Goal: Task Accomplishment & Management: Manage account settings

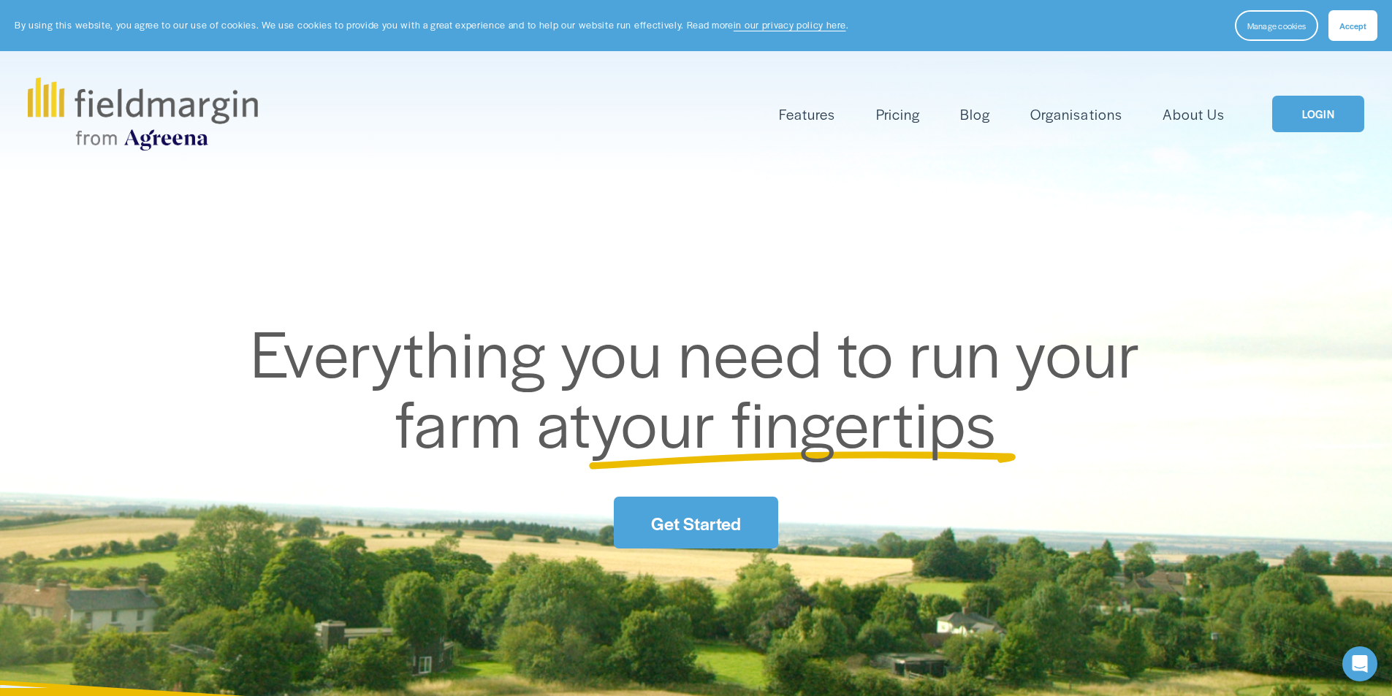
click at [1309, 114] on link "LOGIN" at bounding box center [1318, 114] width 92 height 37
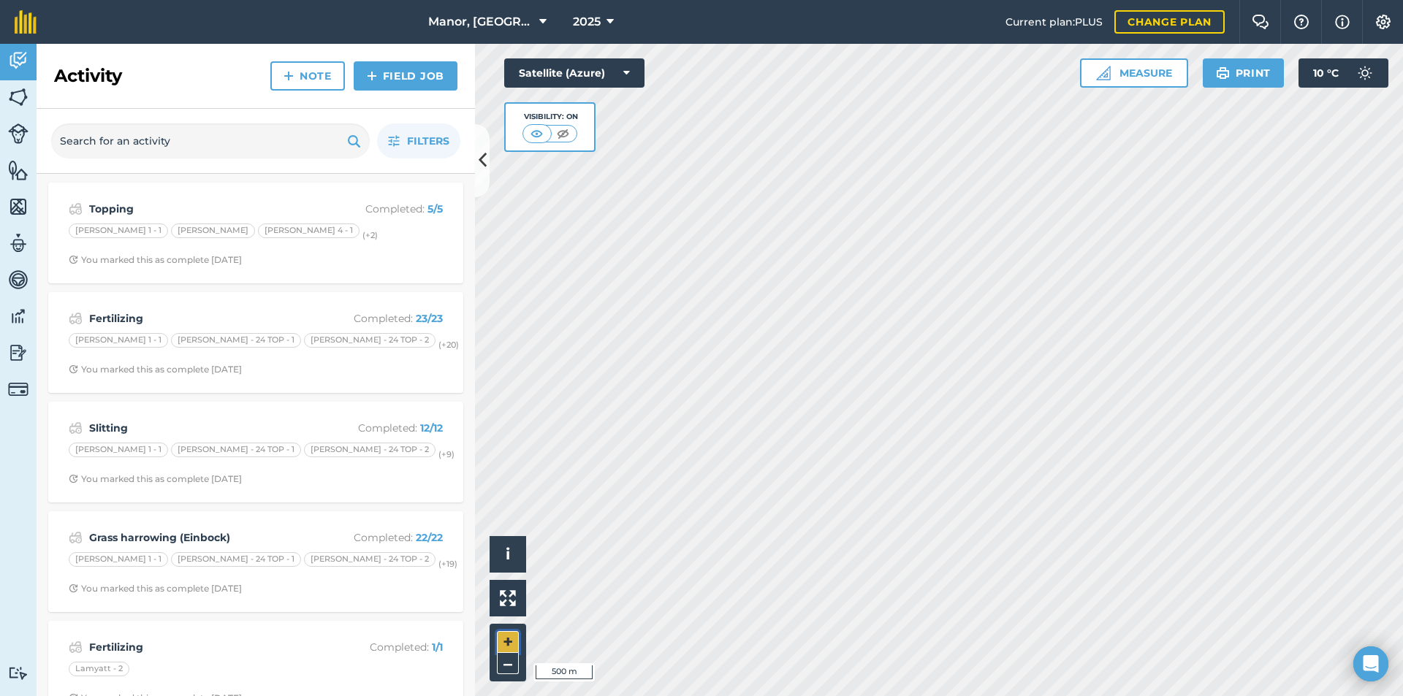
click at [518, 640] on button "+" at bounding box center [508, 642] width 22 height 22
click at [517, 640] on button "+" at bounding box center [508, 642] width 22 height 22
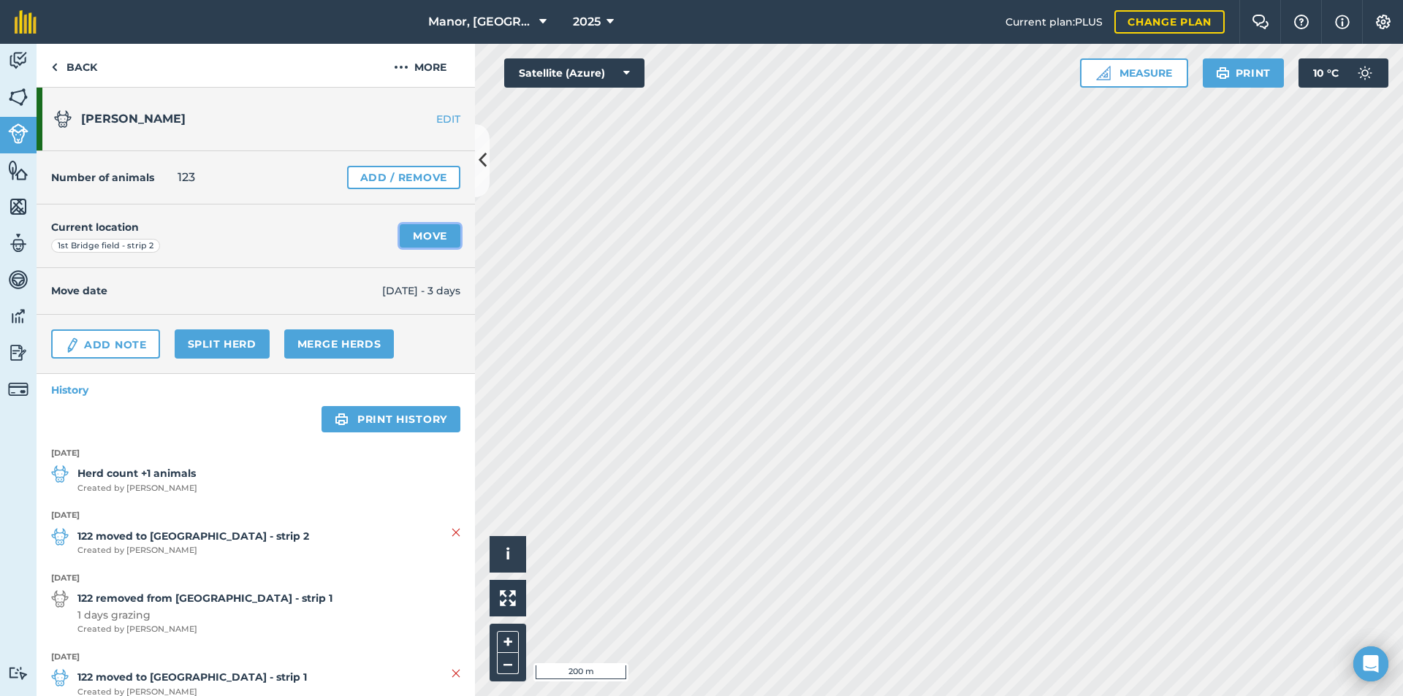
click at [415, 236] on link "Move" at bounding box center [430, 235] width 61 height 23
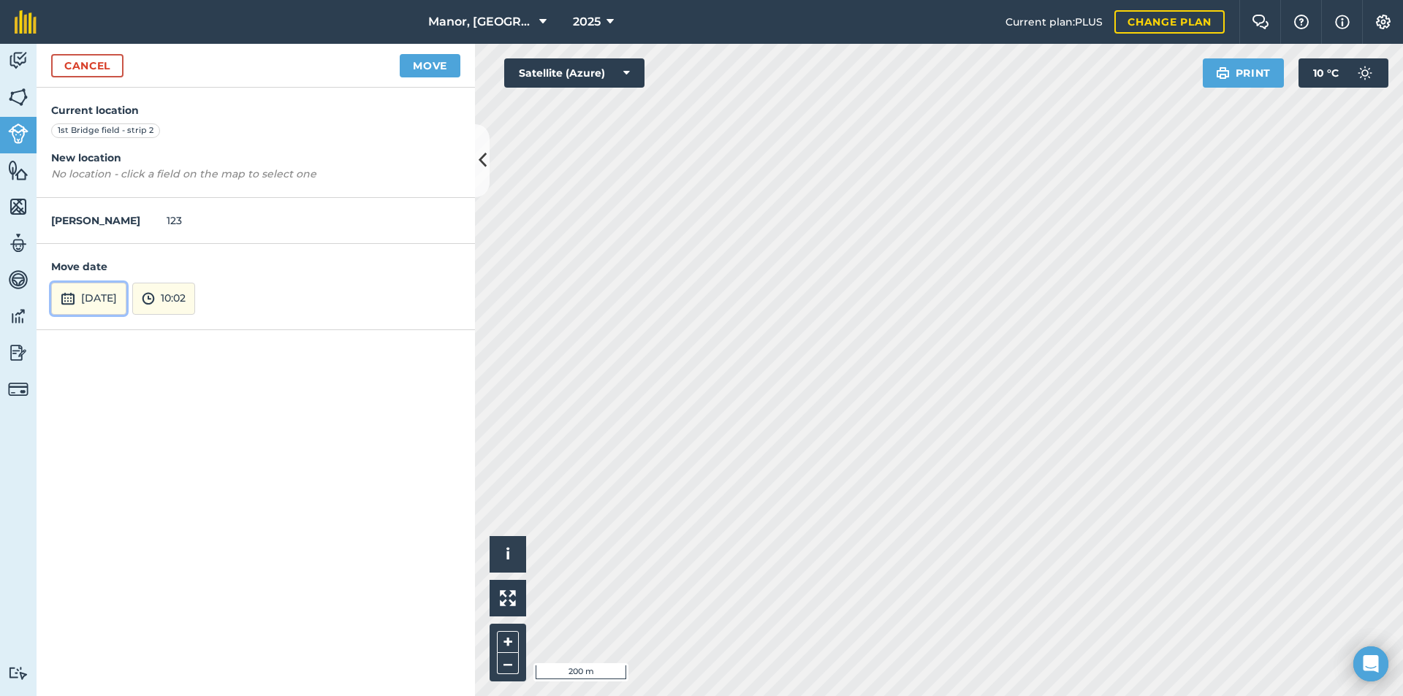
click at [115, 300] on button "[DATE]" at bounding box center [88, 299] width 75 height 32
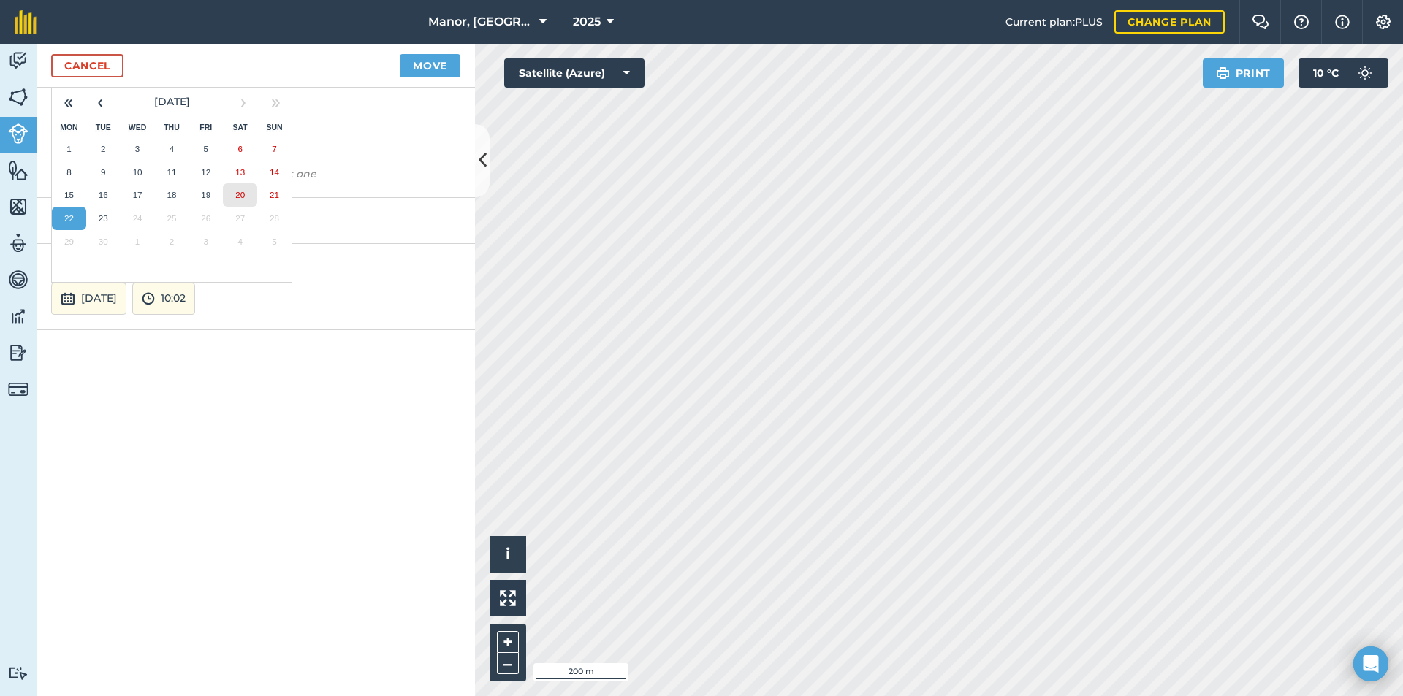
click at [247, 200] on button "20" at bounding box center [240, 194] width 34 height 23
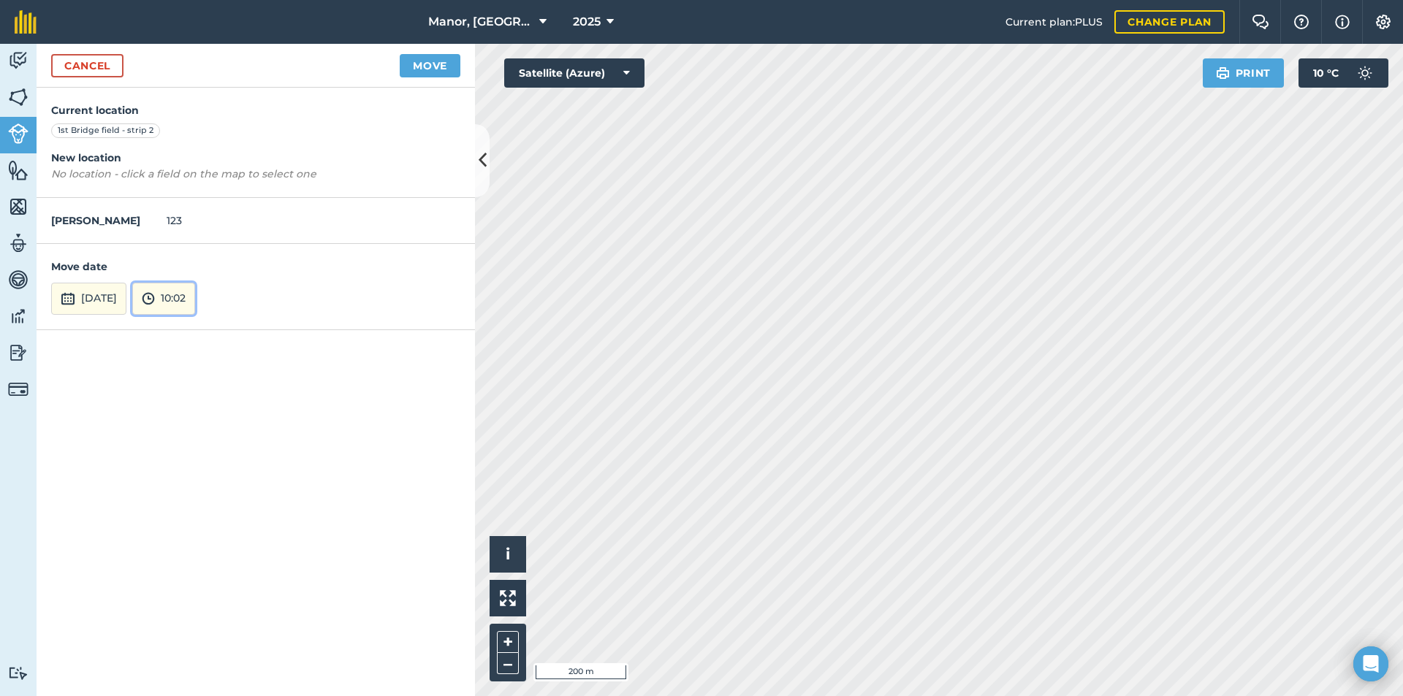
click at [195, 295] on button "10:02" at bounding box center [163, 299] width 63 height 32
click at [202, 194] on button "04:30" at bounding box center [167, 195] width 69 height 23
click at [195, 291] on button "04:30" at bounding box center [165, 299] width 66 height 32
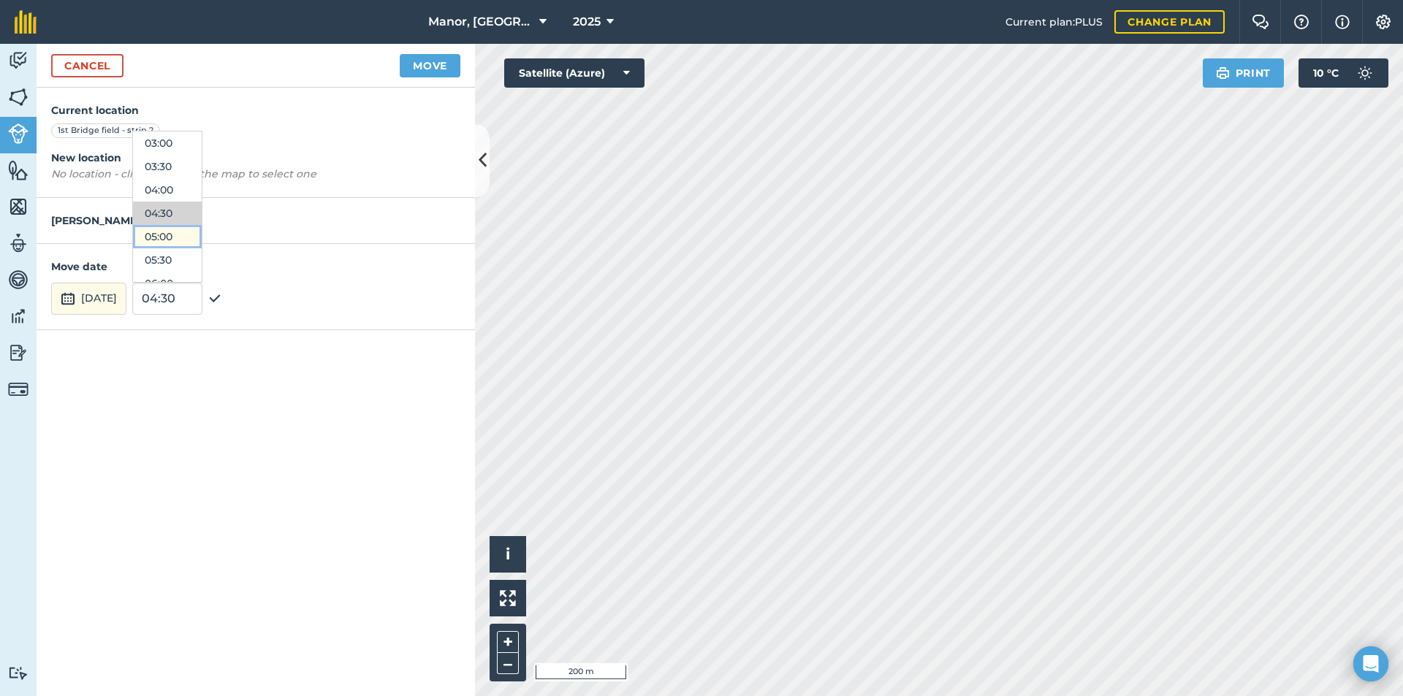
click at [202, 241] on button "05:00" at bounding box center [167, 236] width 69 height 23
click at [431, 68] on button "Move" at bounding box center [430, 65] width 61 height 23
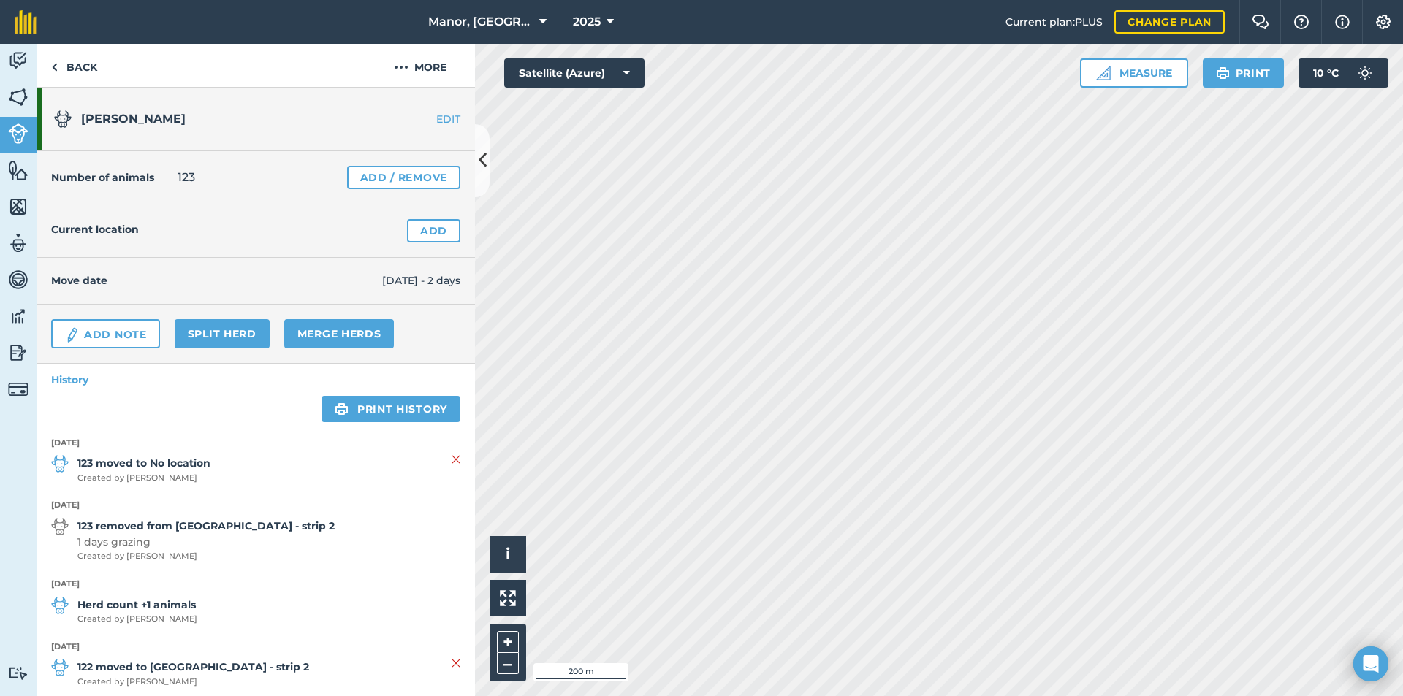
click at [175, 467] on strong "123 moved to No location" at bounding box center [143, 463] width 133 height 16
click at [123, 120] on span "[PERSON_NAME]" at bounding box center [133, 119] width 104 height 14
click at [67, 68] on link "Back" at bounding box center [74, 65] width 75 height 43
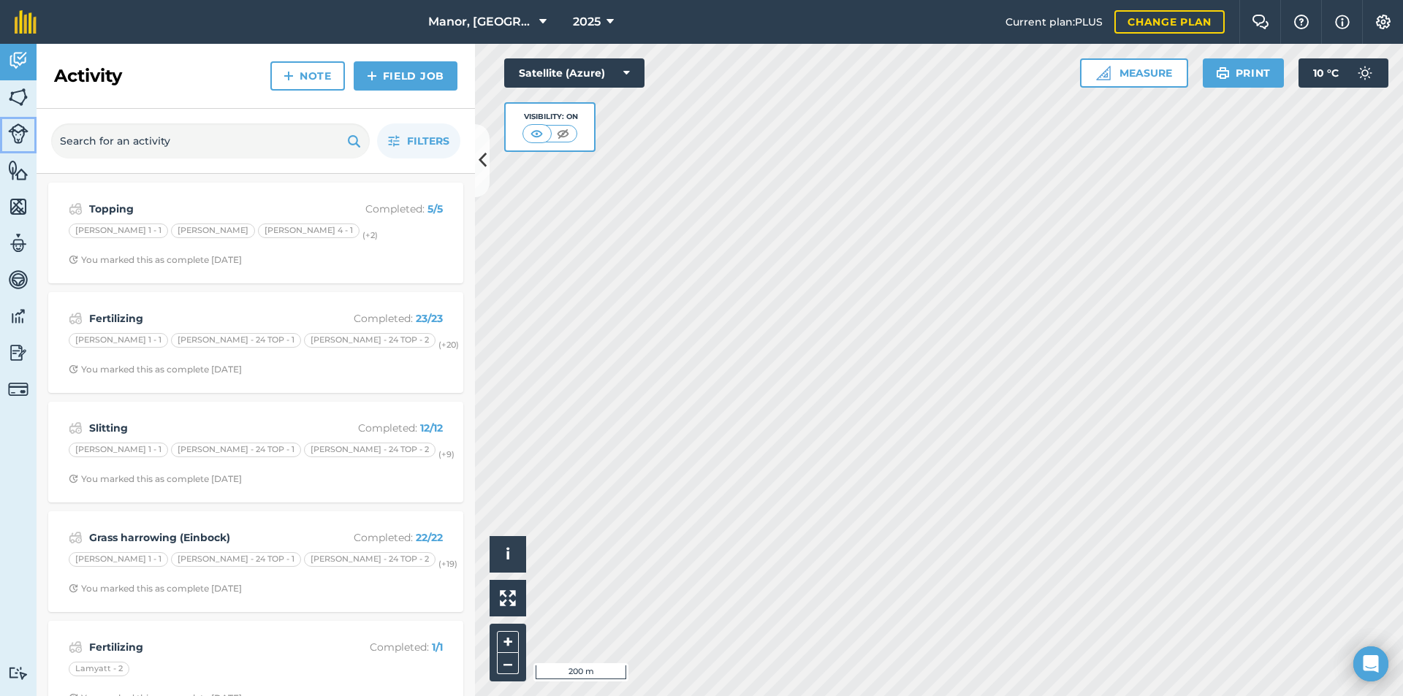
click at [24, 132] on img at bounding box center [18, 133] width 20 height 20
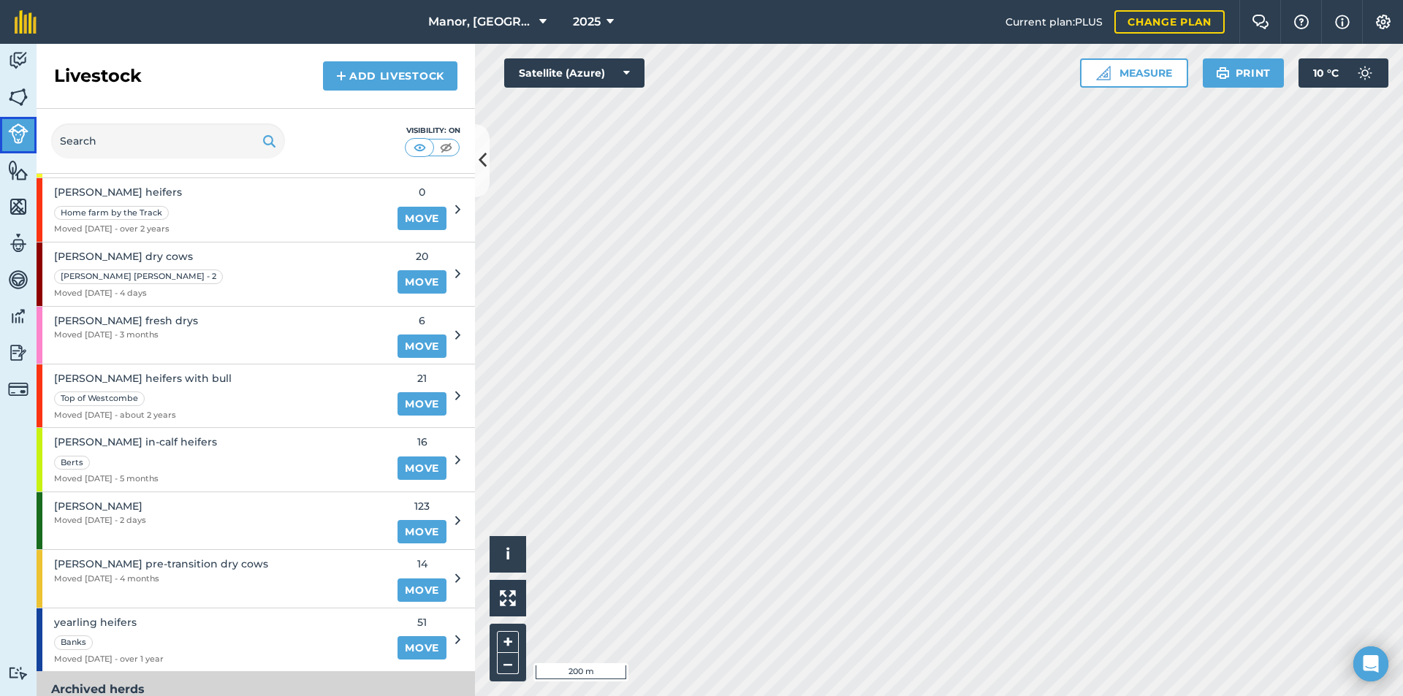
scroll to position [341, 0]
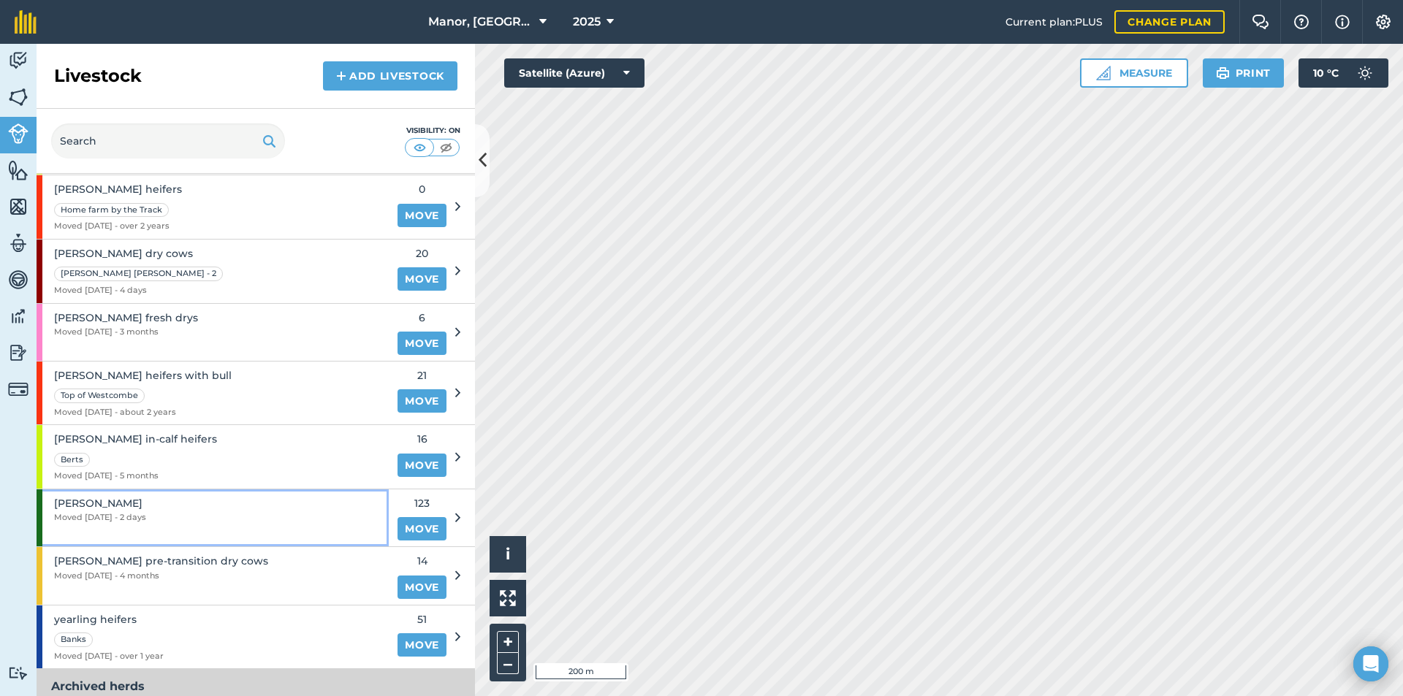
click at [146, 522] on span "Moved [DATE] - 2 days" at bounding box center [100, 518] width 92 height 13
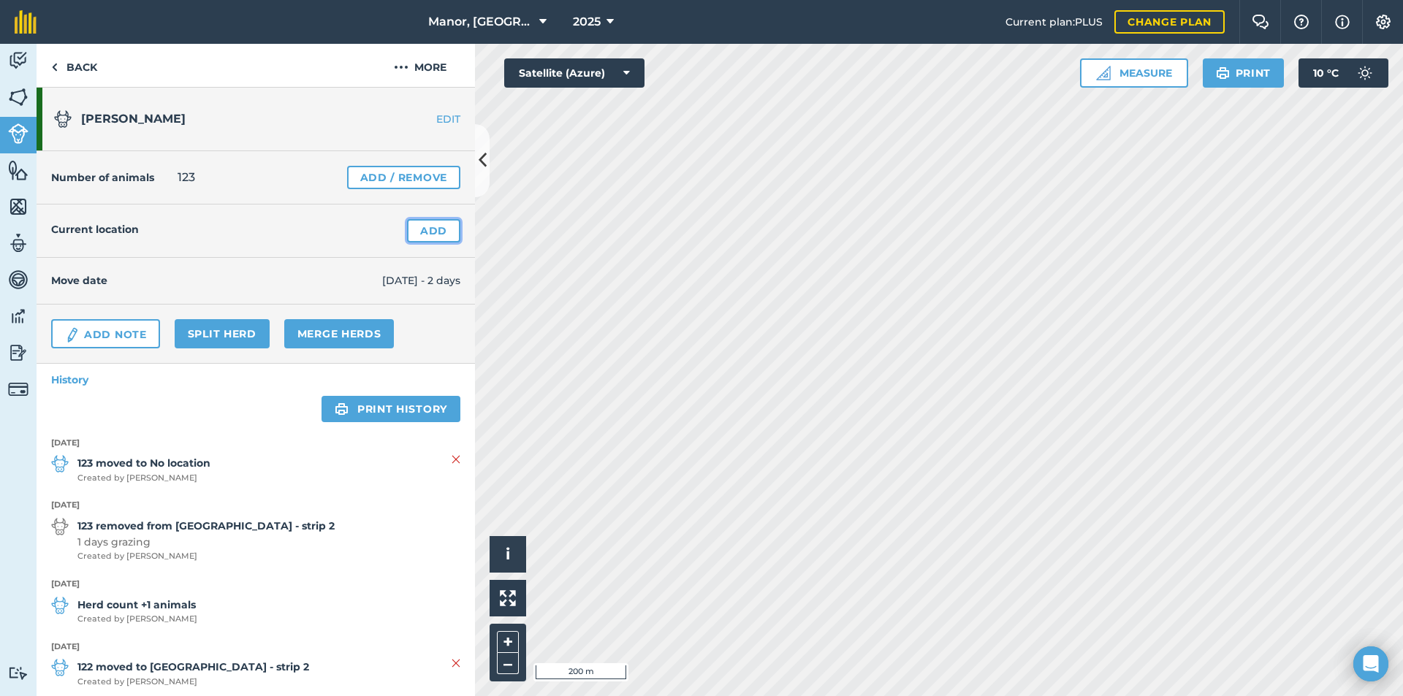
click at [423, 230] on link "Add" at bounding box center [433, 230] width 53 height 23
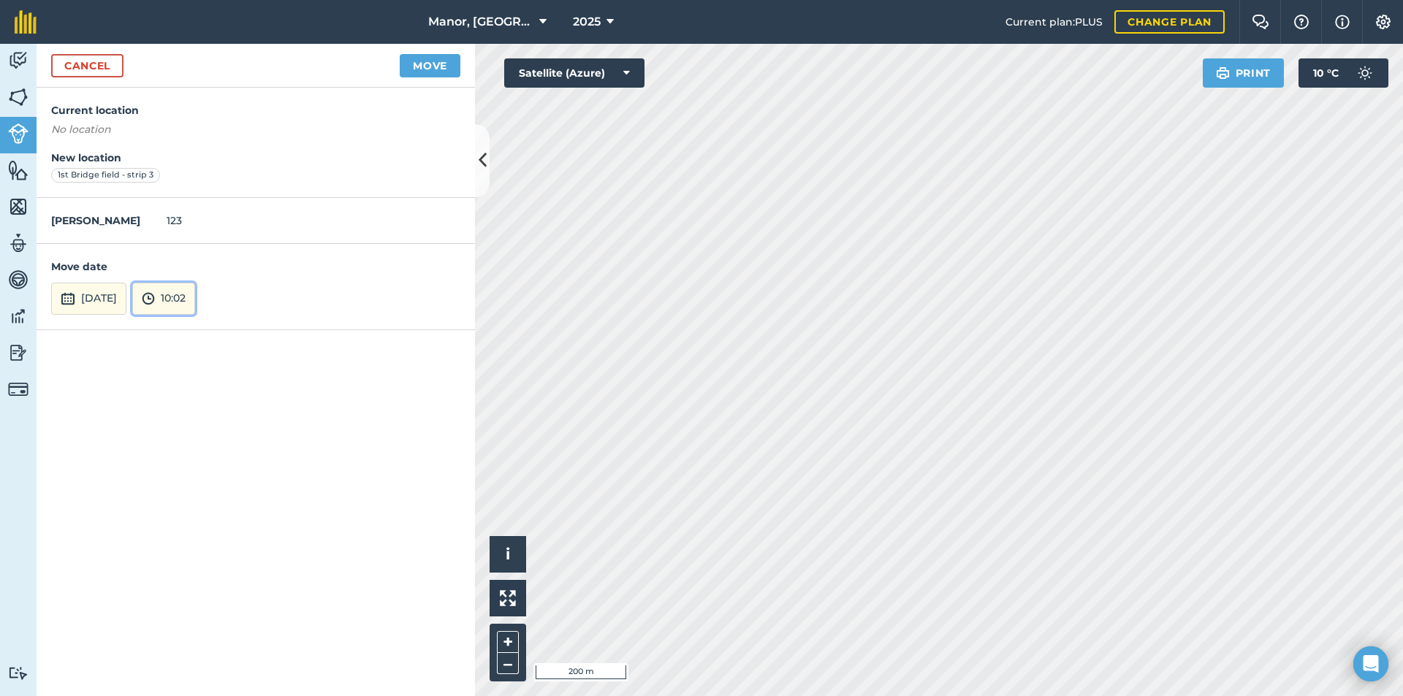
click at [155, 302] on img at bounding box center [148, 299] width 13 height 18
click at [202, 215] on button "05:00" at bounding box center [167, 219] width 69 height 23
click at [429, 66] on button "Move" at bounding box center [430, 65] width 61 height 23
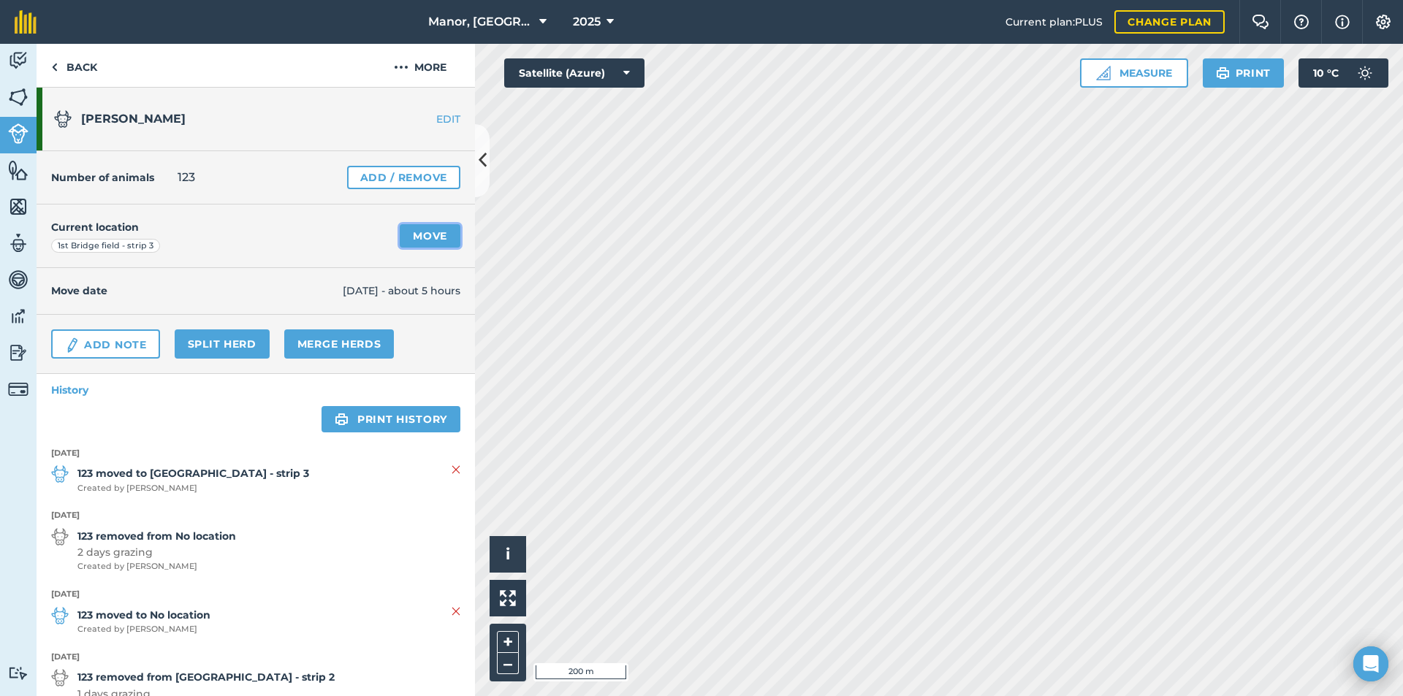
click at [411, 232] on link "Move" at bounding box center [430, 235] width 61 height 23
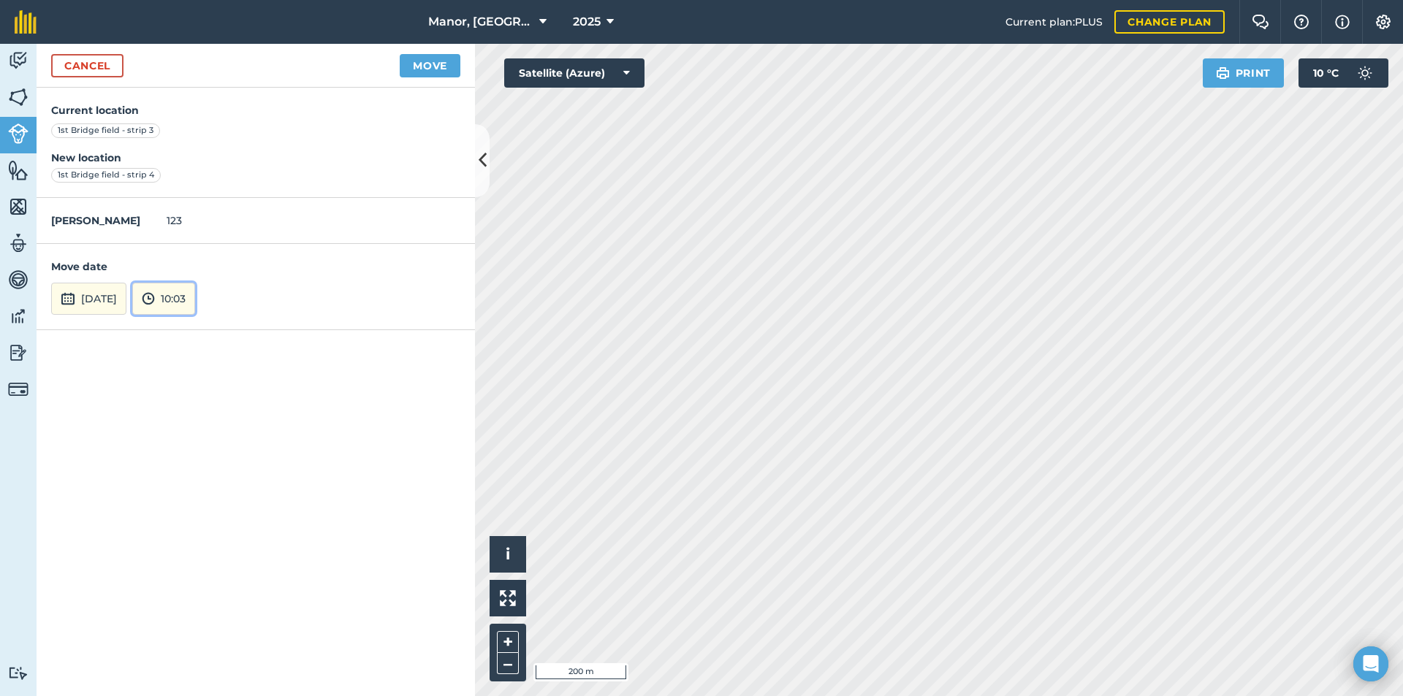
click at [195, 300] on button "10:03" at bounding box center [163, 299] width 63 height 32
click at [202, 217] on button "05:00" at bounding box center [167, 219] width 69 height 23
click at [126, 297] on button "[DATE]" at bounding box center [88, 299] width 75 height 32
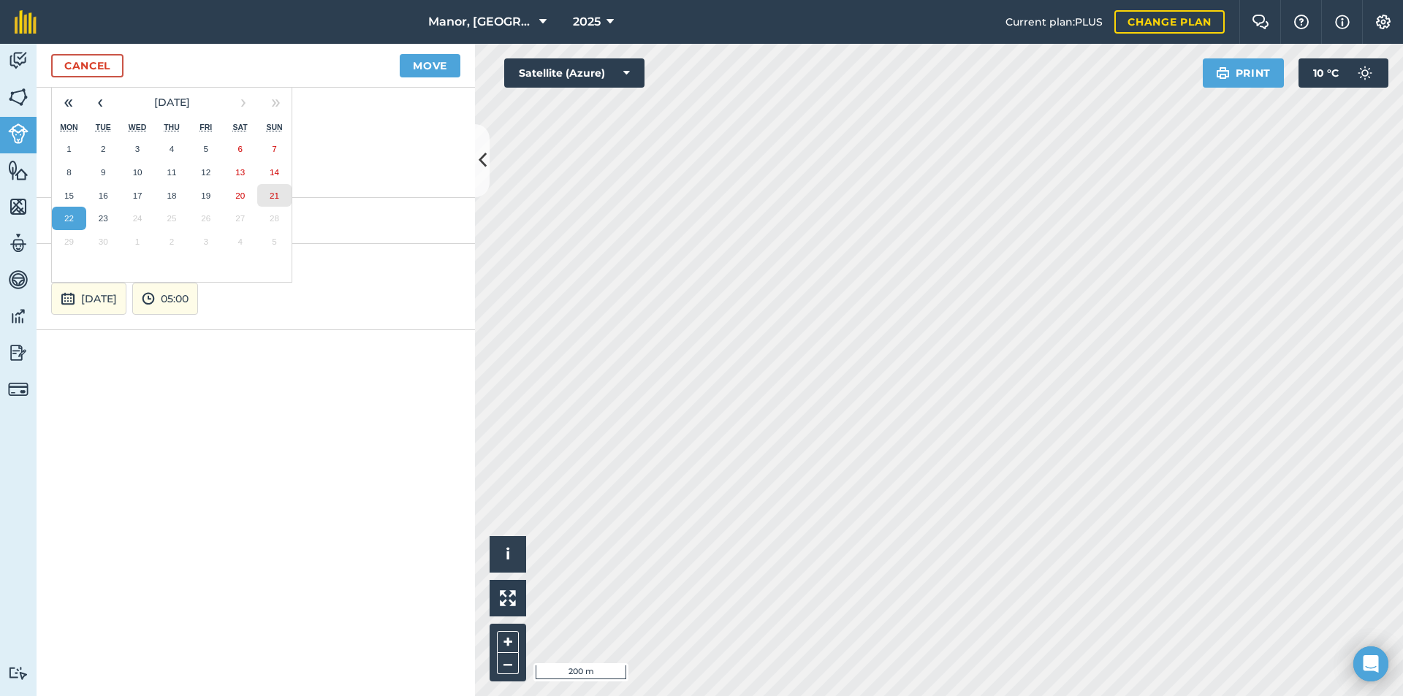
click at [270, 186] on button "21" at bounding box center [274, 195] width 34 height 23
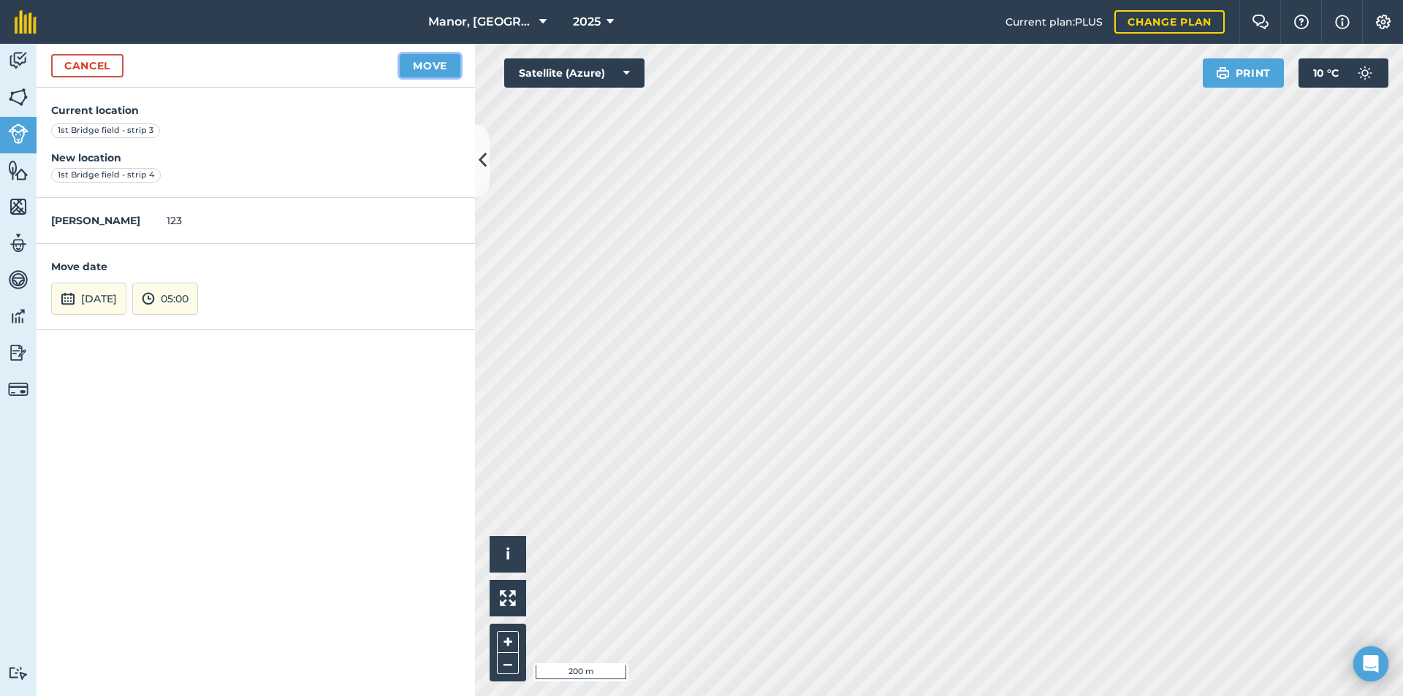
click at [430, 67] on button "Move" at bounding box center [430, 65] width 61 height 23
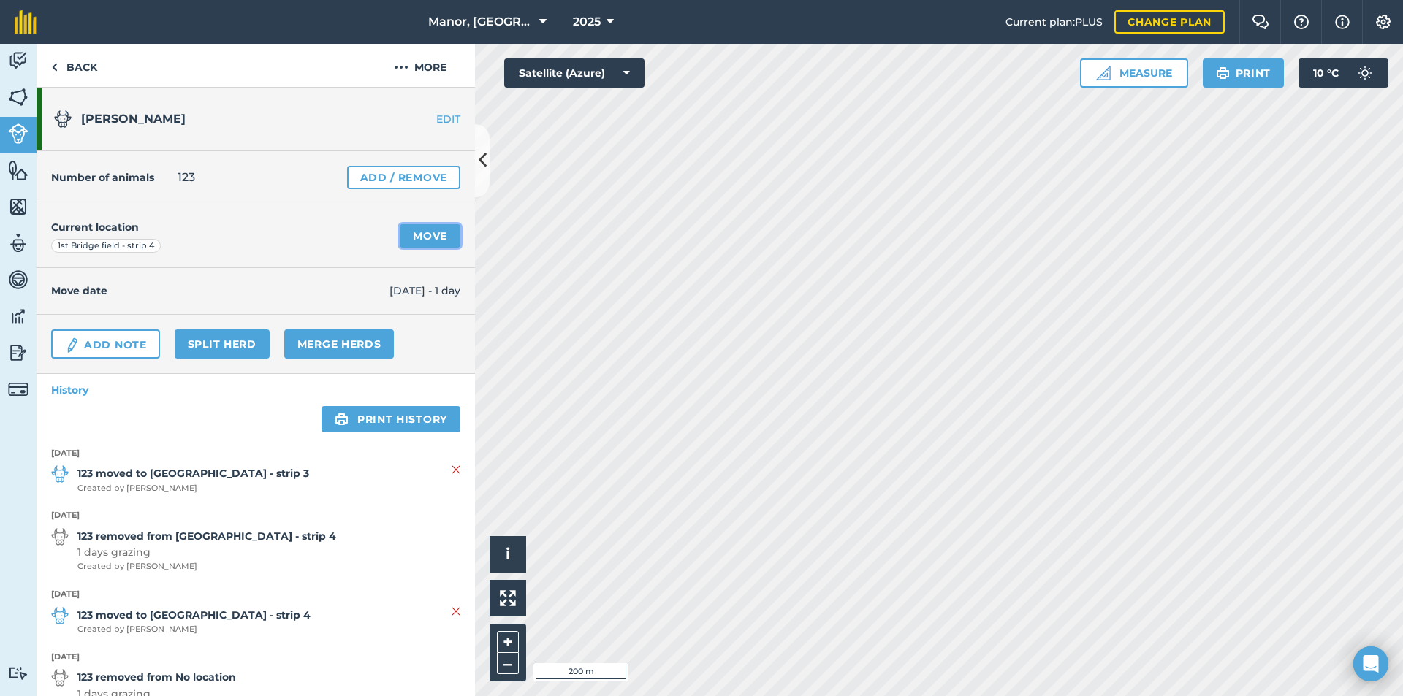
click at [425, 237] on link "Move" at bounding box center [430, 235] width 61 height 23
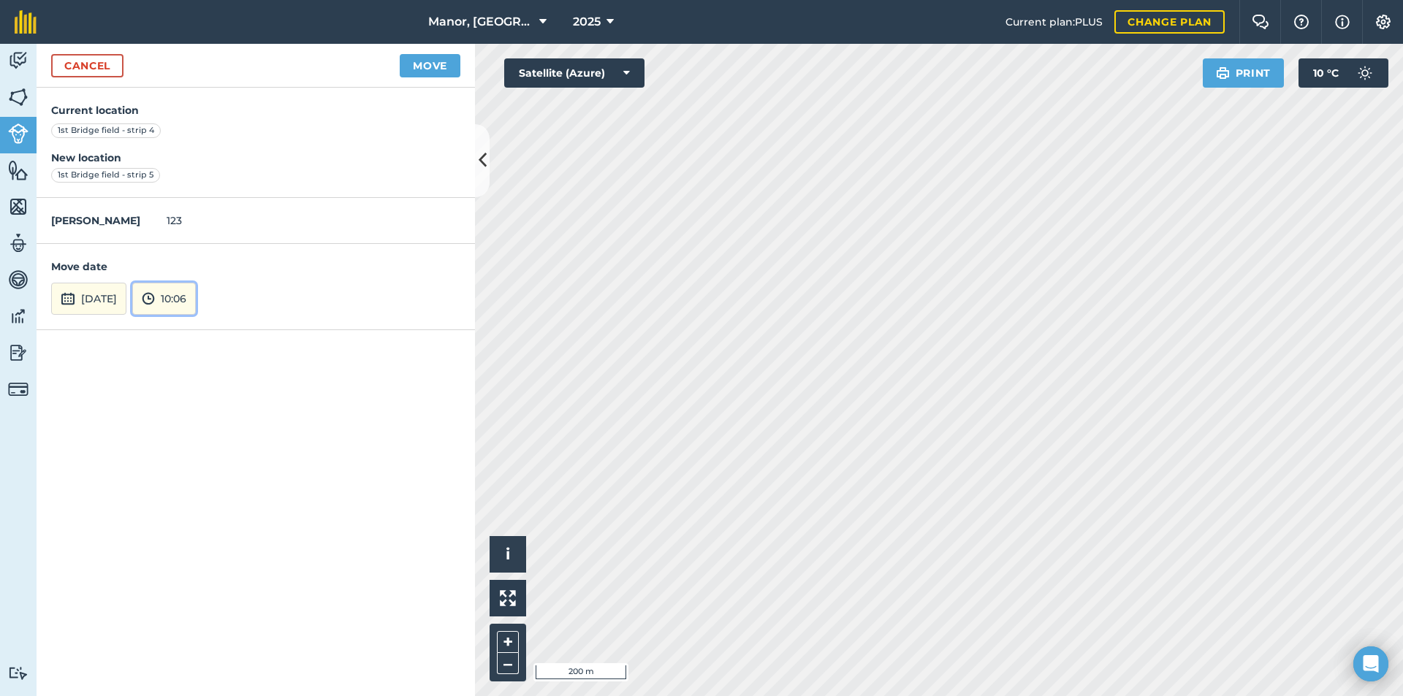
click at [196, 297] on button "10:06" at bounding box center [164, 299] width 64 height 32
click at [202, 217] on button "05:00" at bounding box center [167, 219] width 69 height 23
click at [419, 67] on button "Move" at bounding box center [430, 65] width 61 height 23
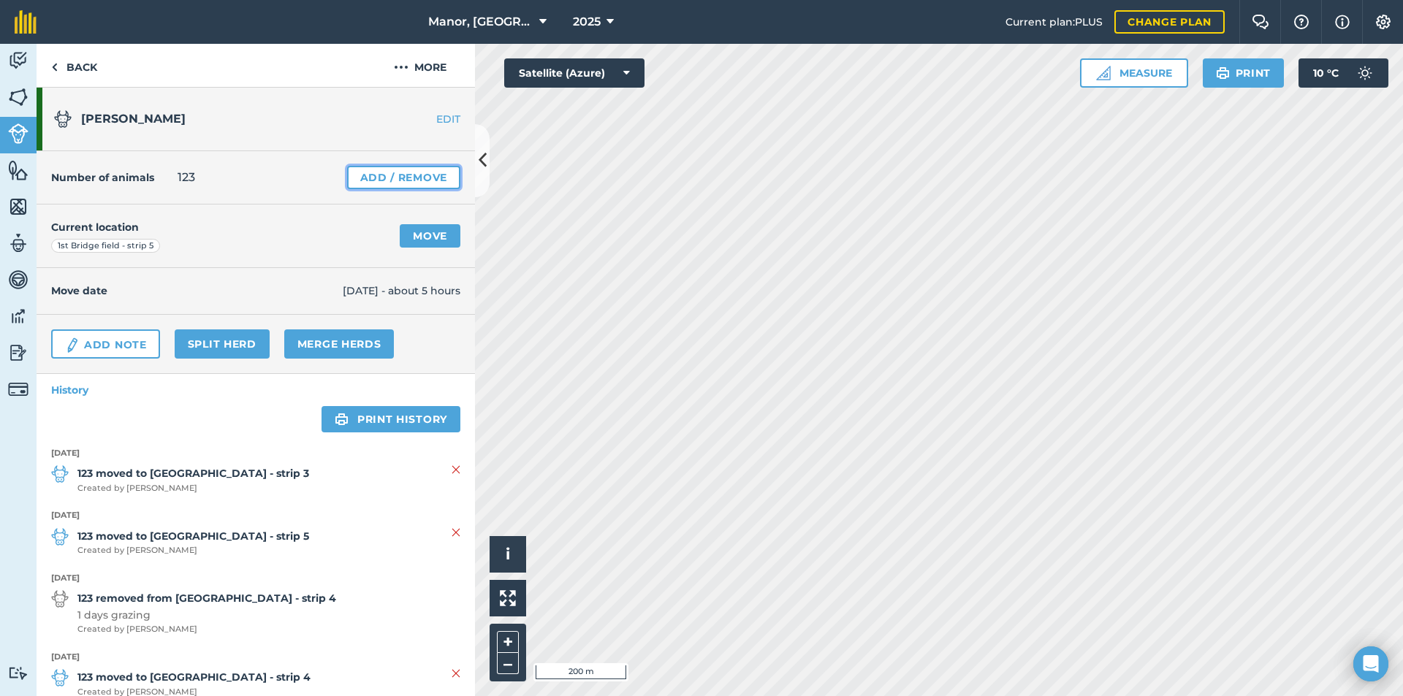
click at [376, 180] on link "Add / Remove" at bounding box center [403, 177] width 113 height 23
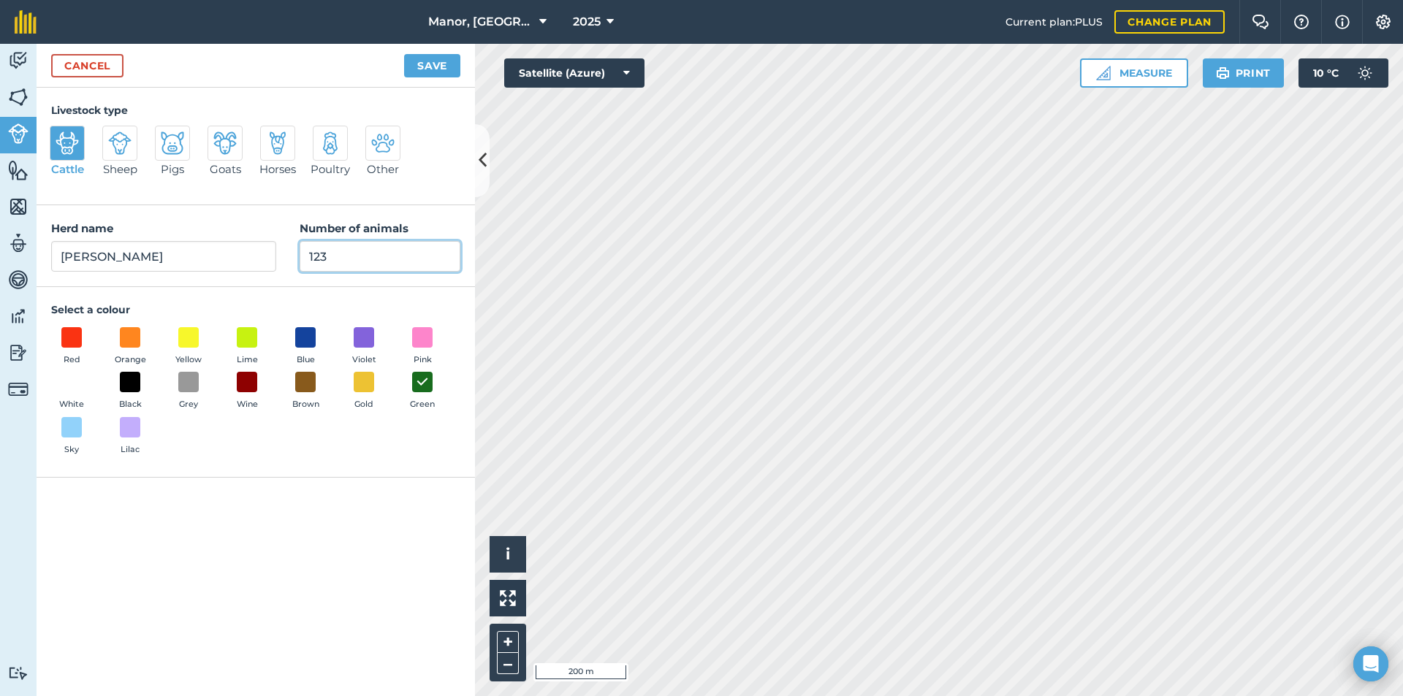
click at [333, 254] on input "123" at bounding box center [380, 256] width 161 height 31
type input "125"
click at [434, 67] on button "Save" at bounding box center [432, 65] width 56 height 23
